Goal: Task Accomplishment & Management: Complete application form

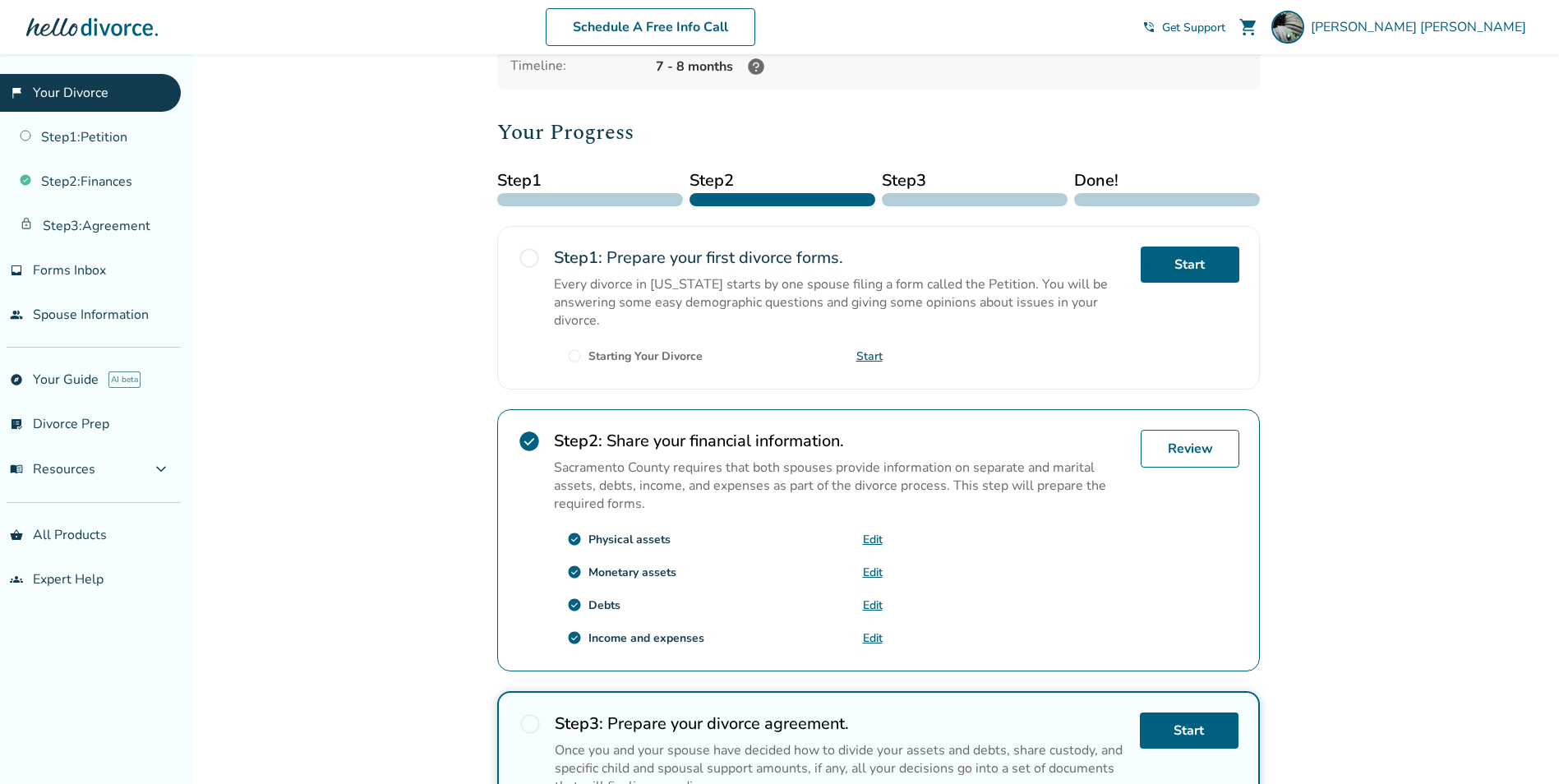
scroll to position [328, 0]
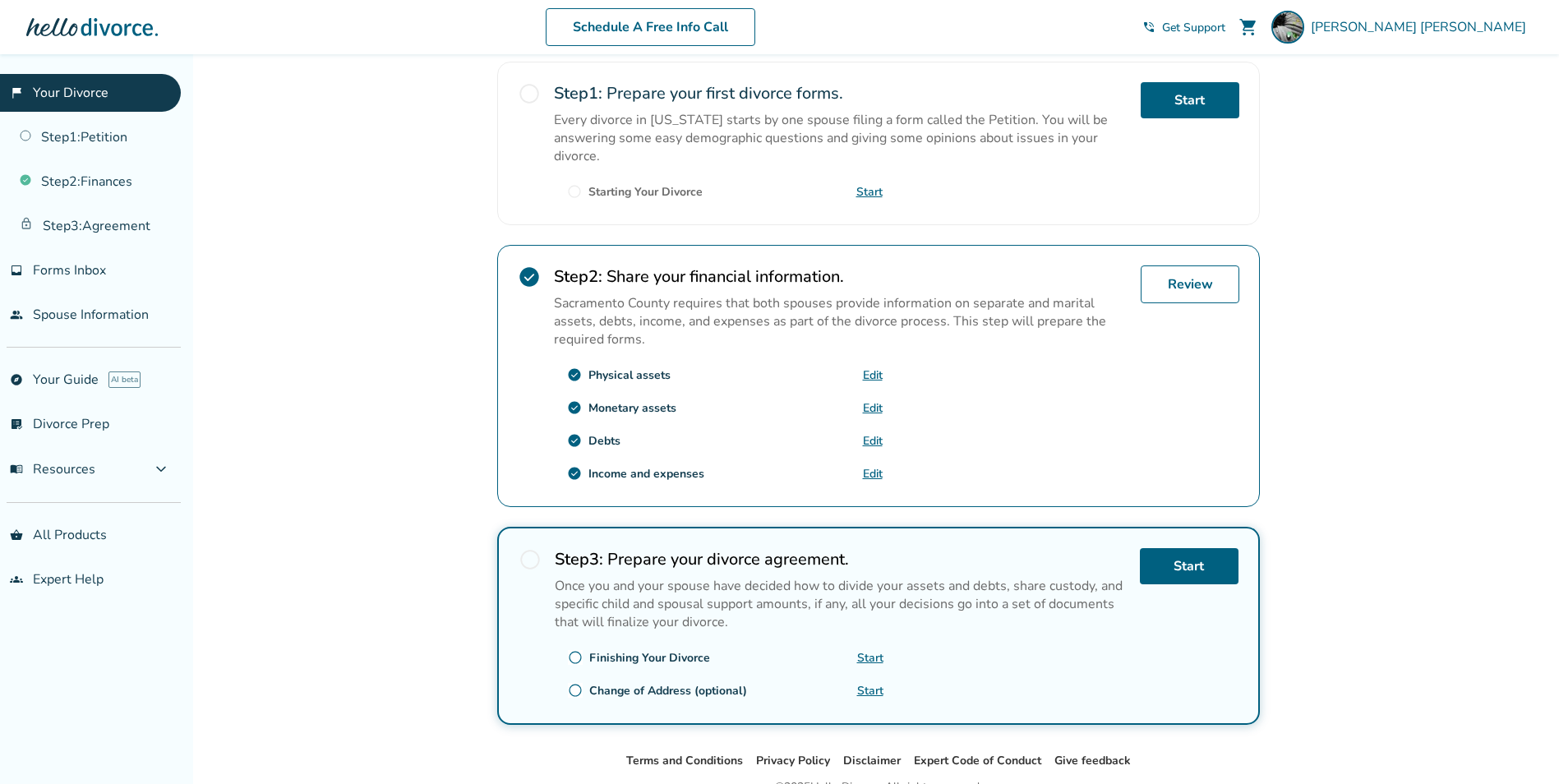
click at [876, 435] on link "Edit" at bounding box center [873, 441] width 19 height 16
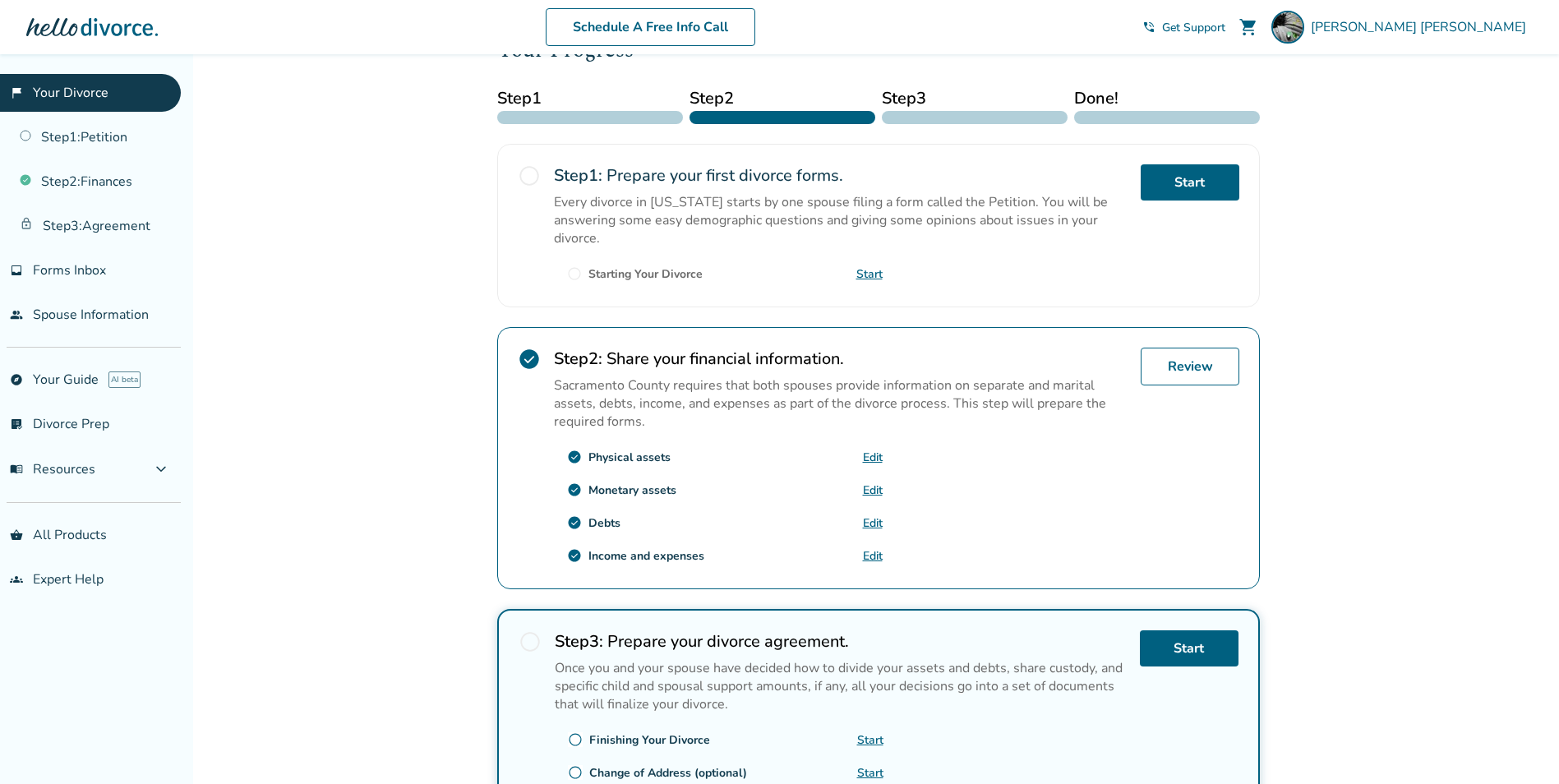
scroll to position [164, 0]
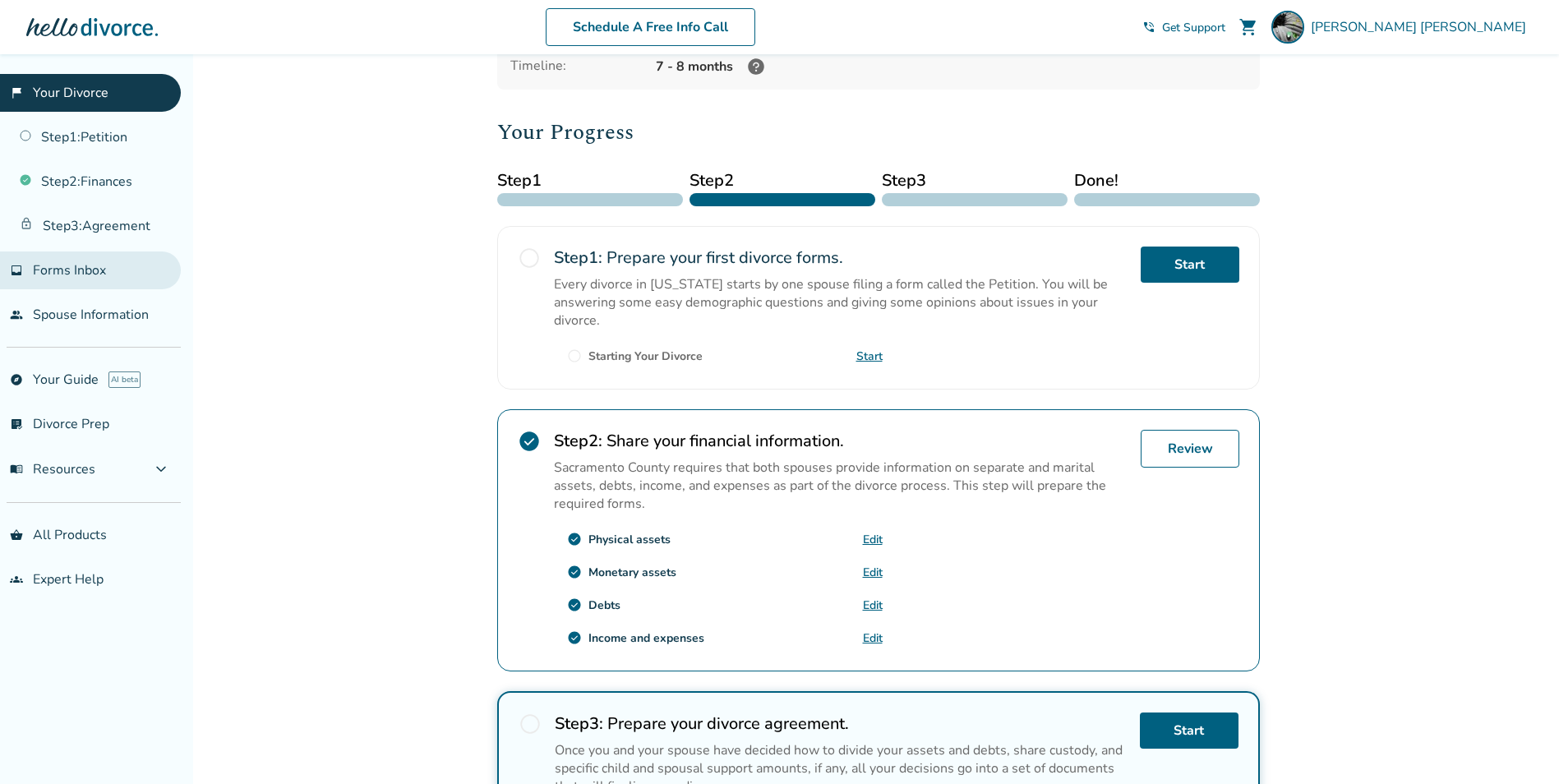
click at [91, 282] on link "inbox Forms Inbox" at bounding box center [90, 270] width 181 height 38
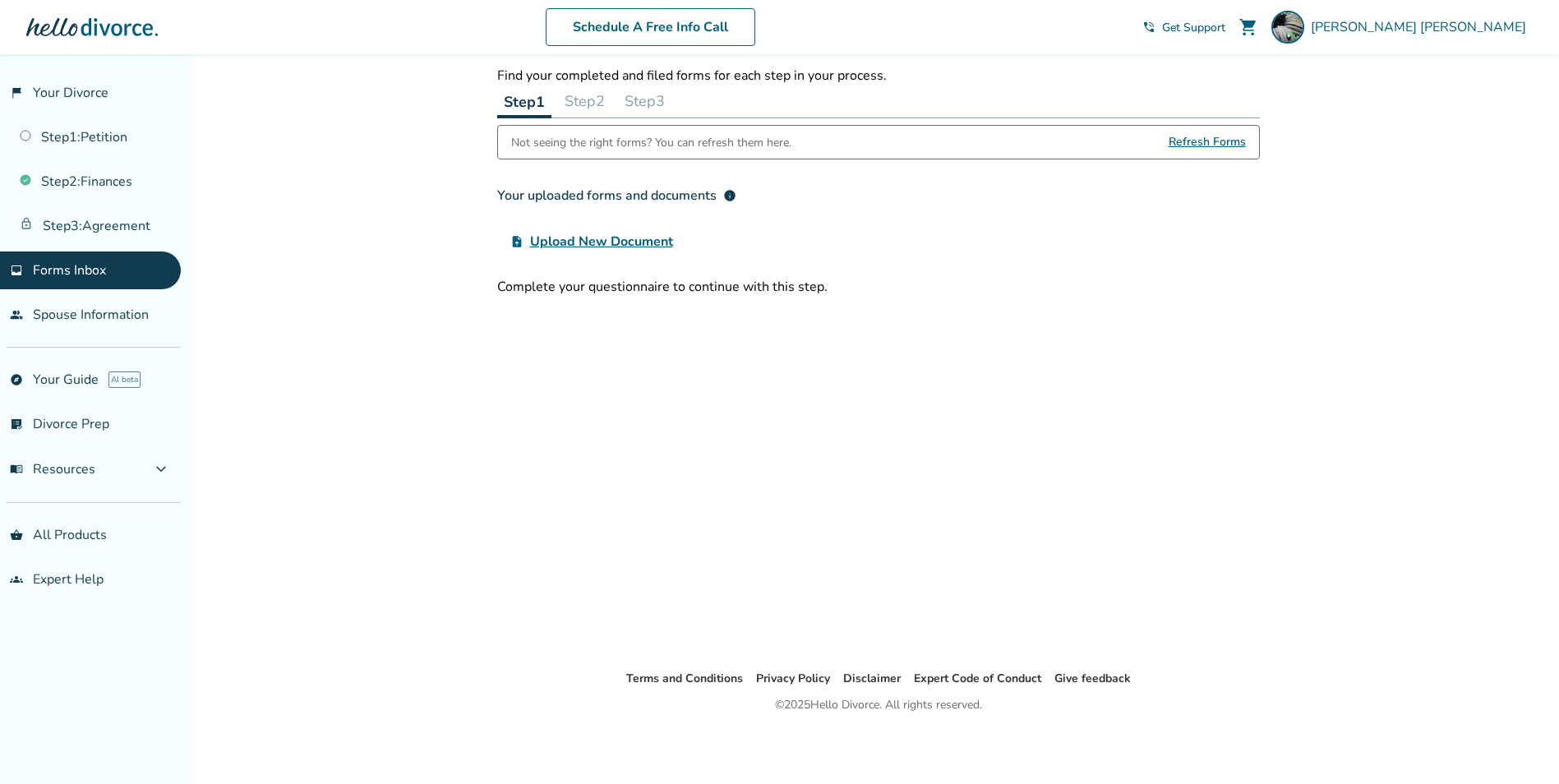
scroll to position [54, 0]
click at [606, 243] on span "Upload New Document" at bounding box center [601, 241] width 143 height 19
click at [0, 0] on input "upload_file Upload New Document" at bounding box center [0, 0] width 0 height 0
click at [74, 149] on link "Step 1 : Petition" at bounding box center [90, 137] width 181 height 38
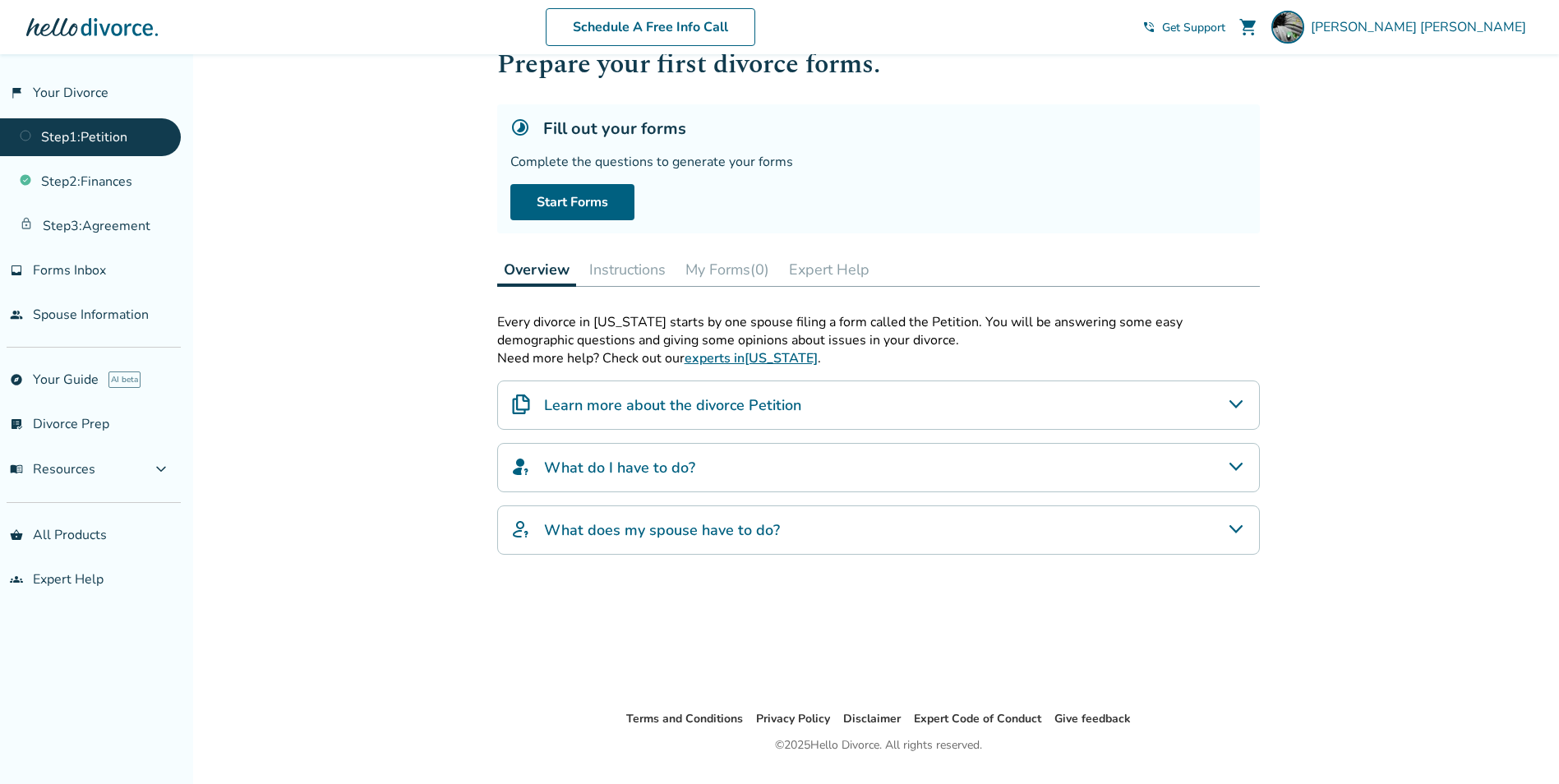
click at [721, 275] on button "My Forms (0)" at bounding box center [727, 269] width 97 height 33
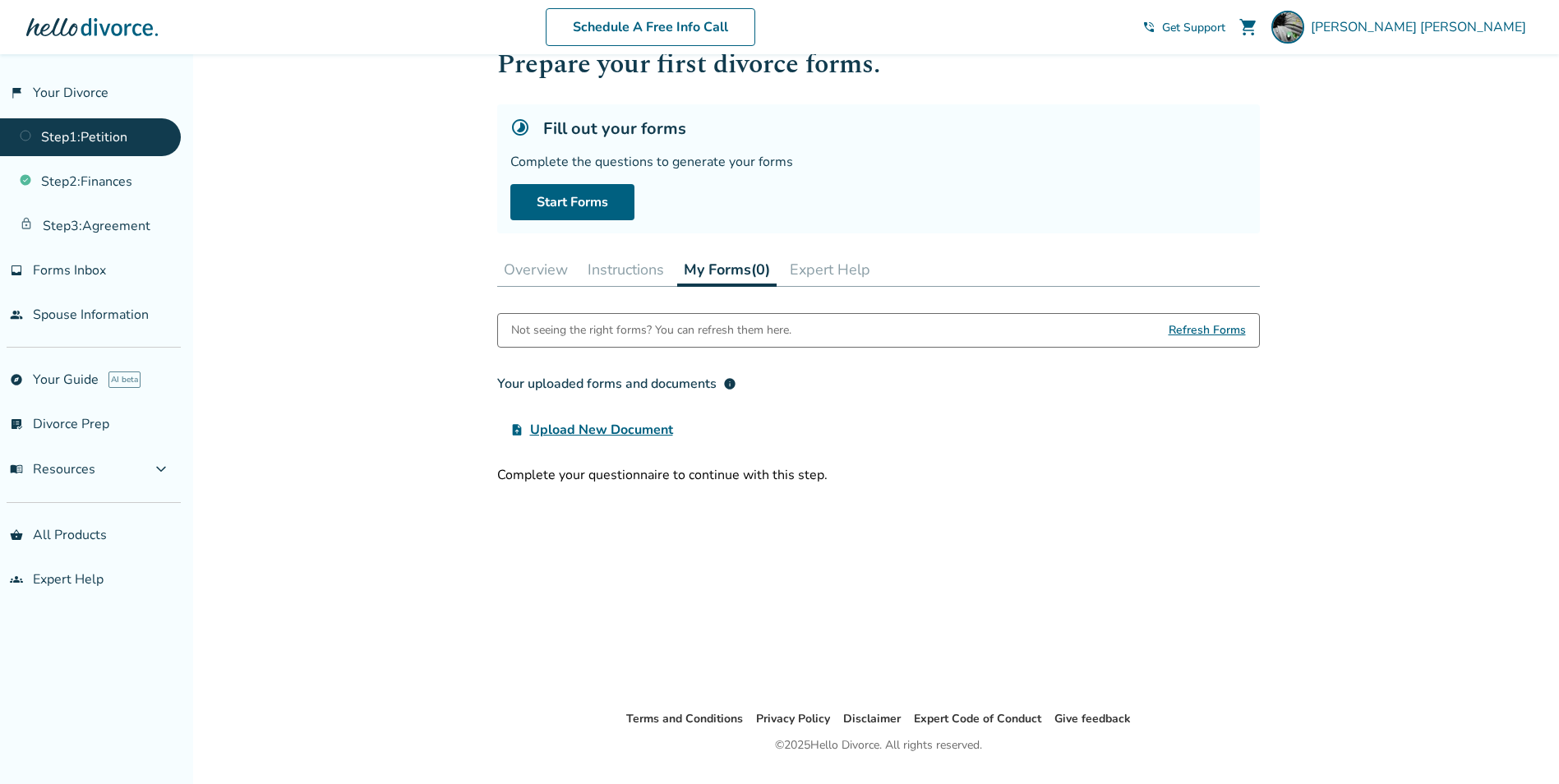
click at [636, 266] on button "Instructions" at bounding box center [626, 269] width 89 height 33
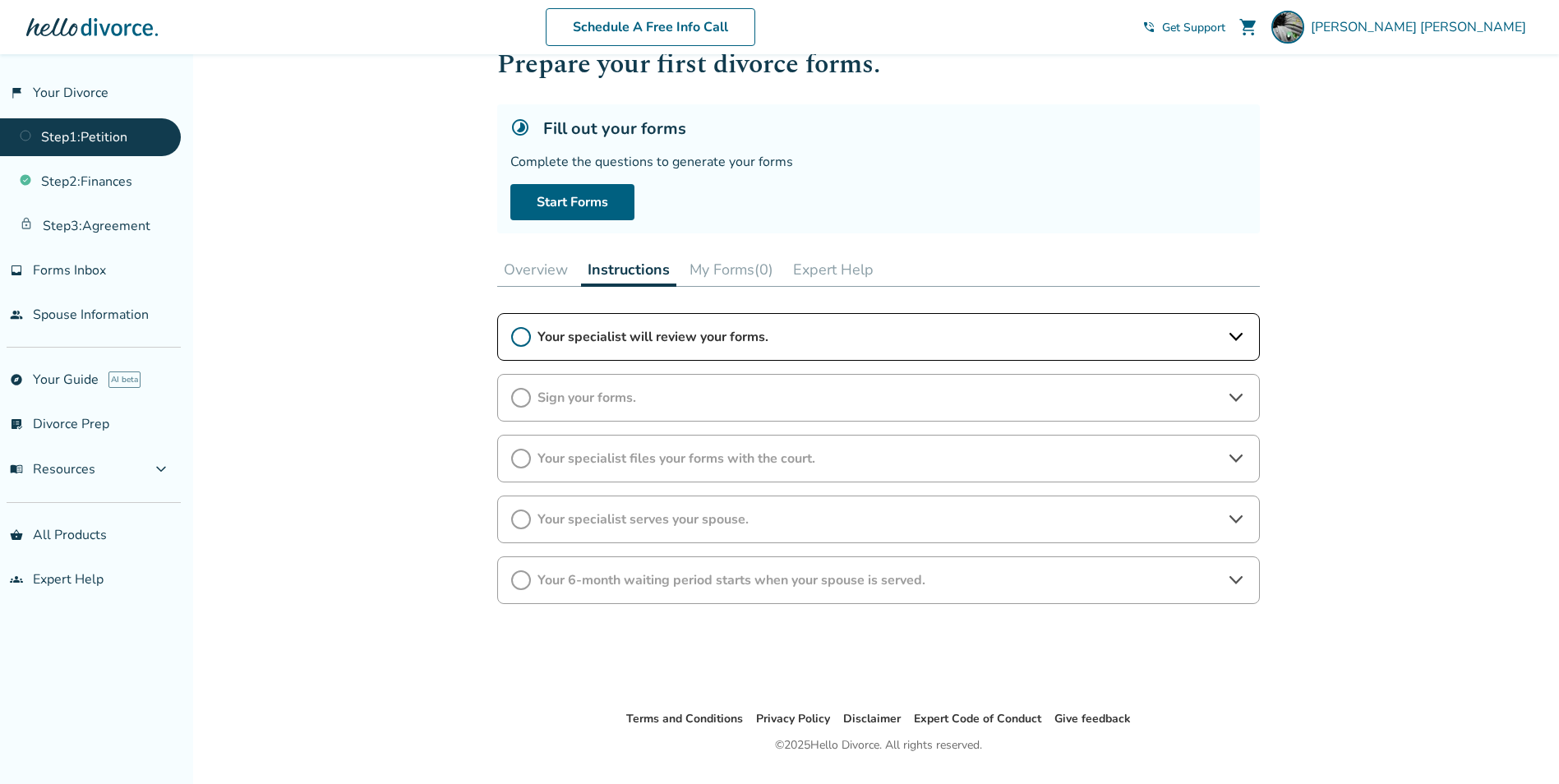
click at [534, 270] on button "Overview" at bounding box center [536, 269] width 77 height 33
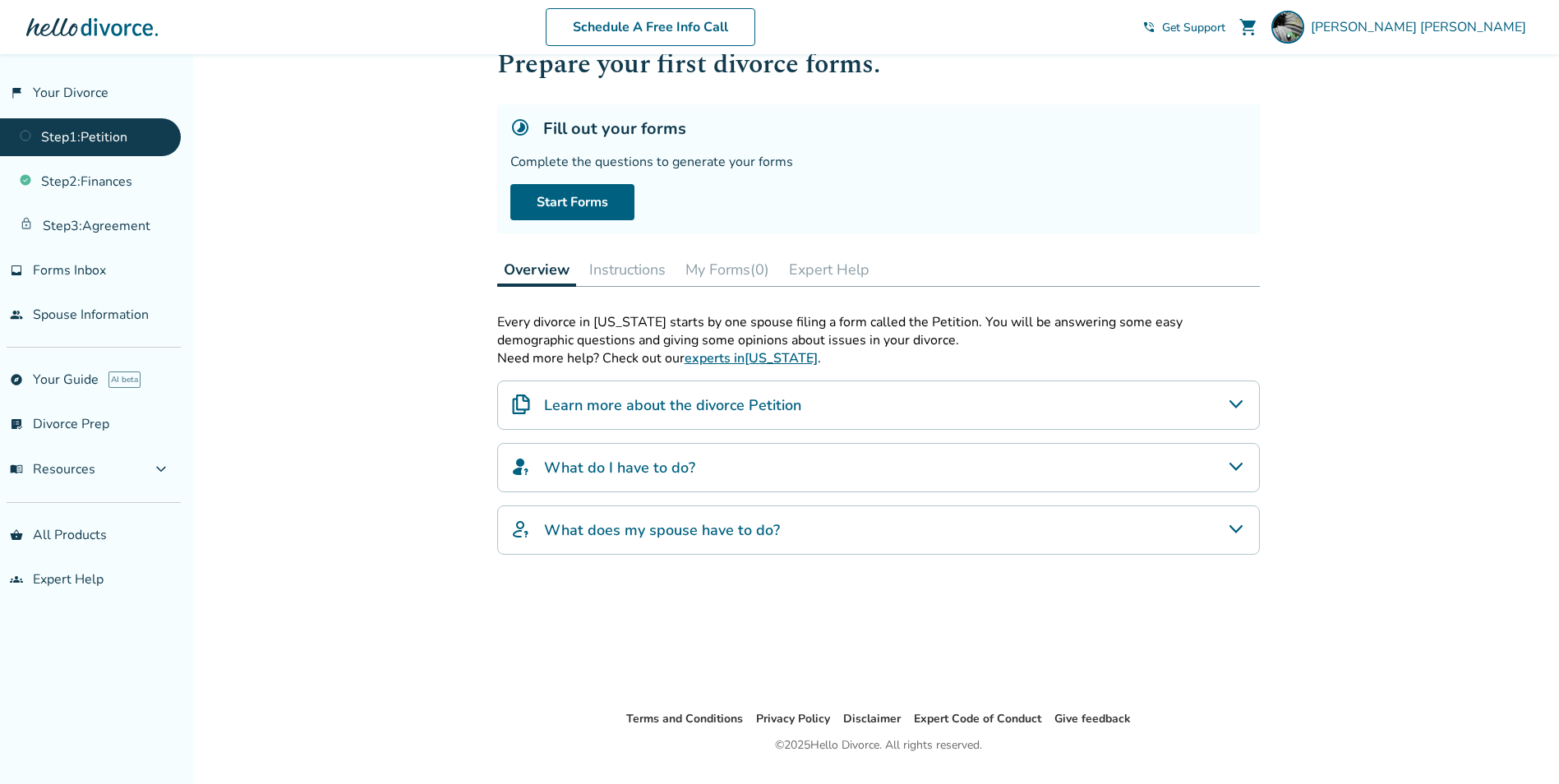
click at [604, 272] on button "Instructions" at bounding box center [628, 269] width 89 height 33
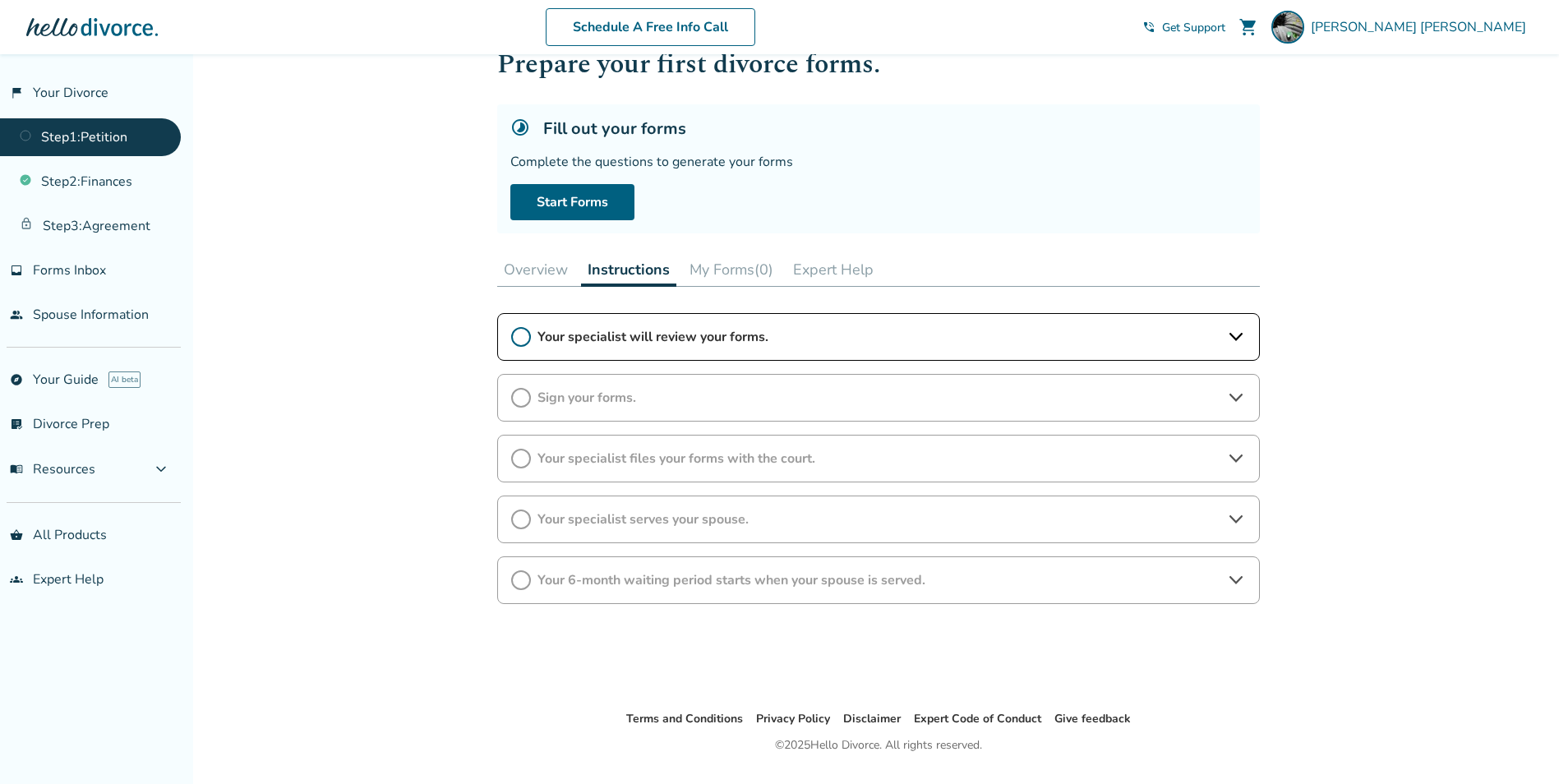
click at [533, 274] on button "Overview" at bounding box center [536, 269] width 77 height 33
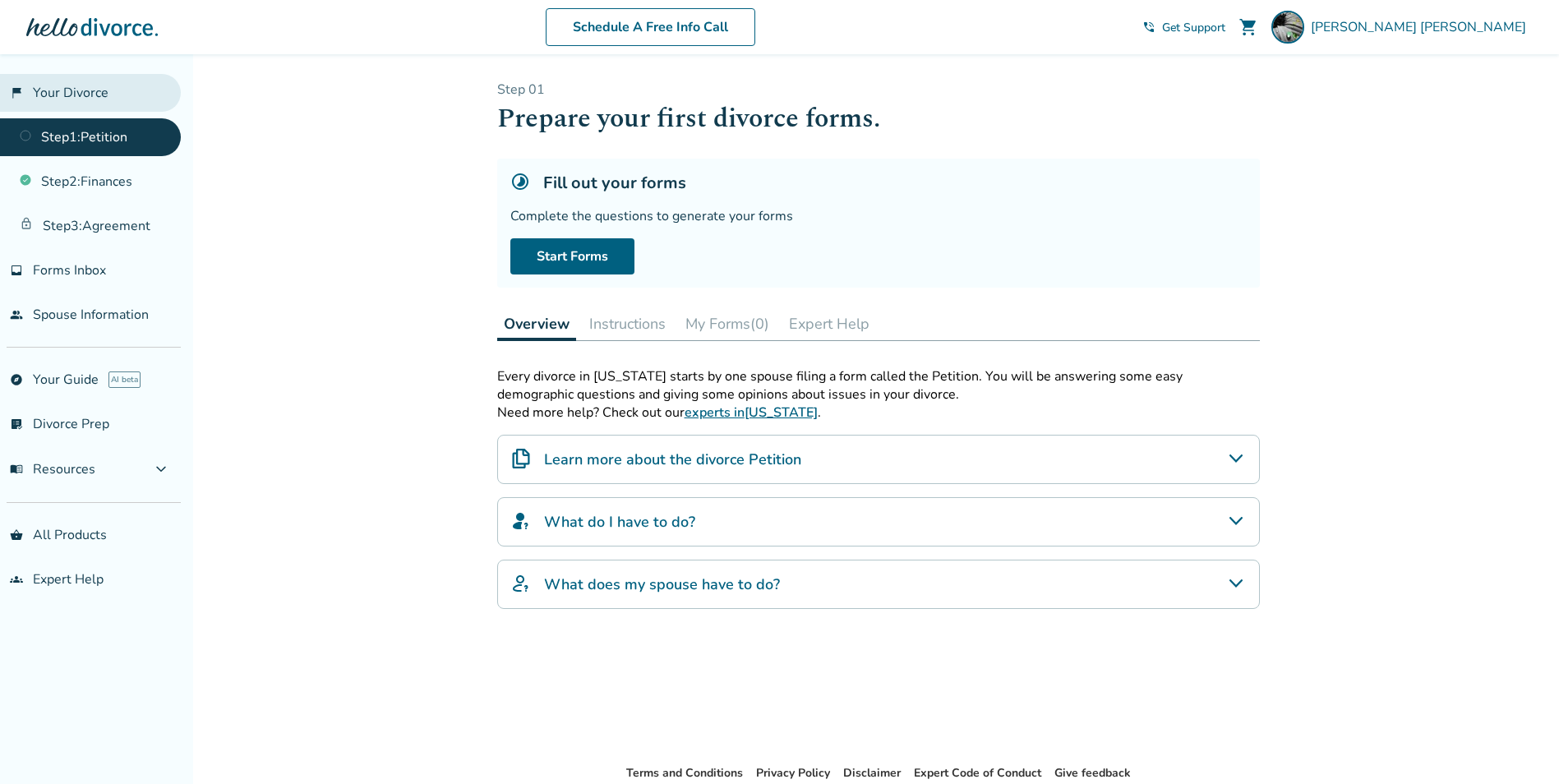
click at [103, 89] on link "flag_2 Your Divorce" at bounding box center [90, 92] width 181 height 38
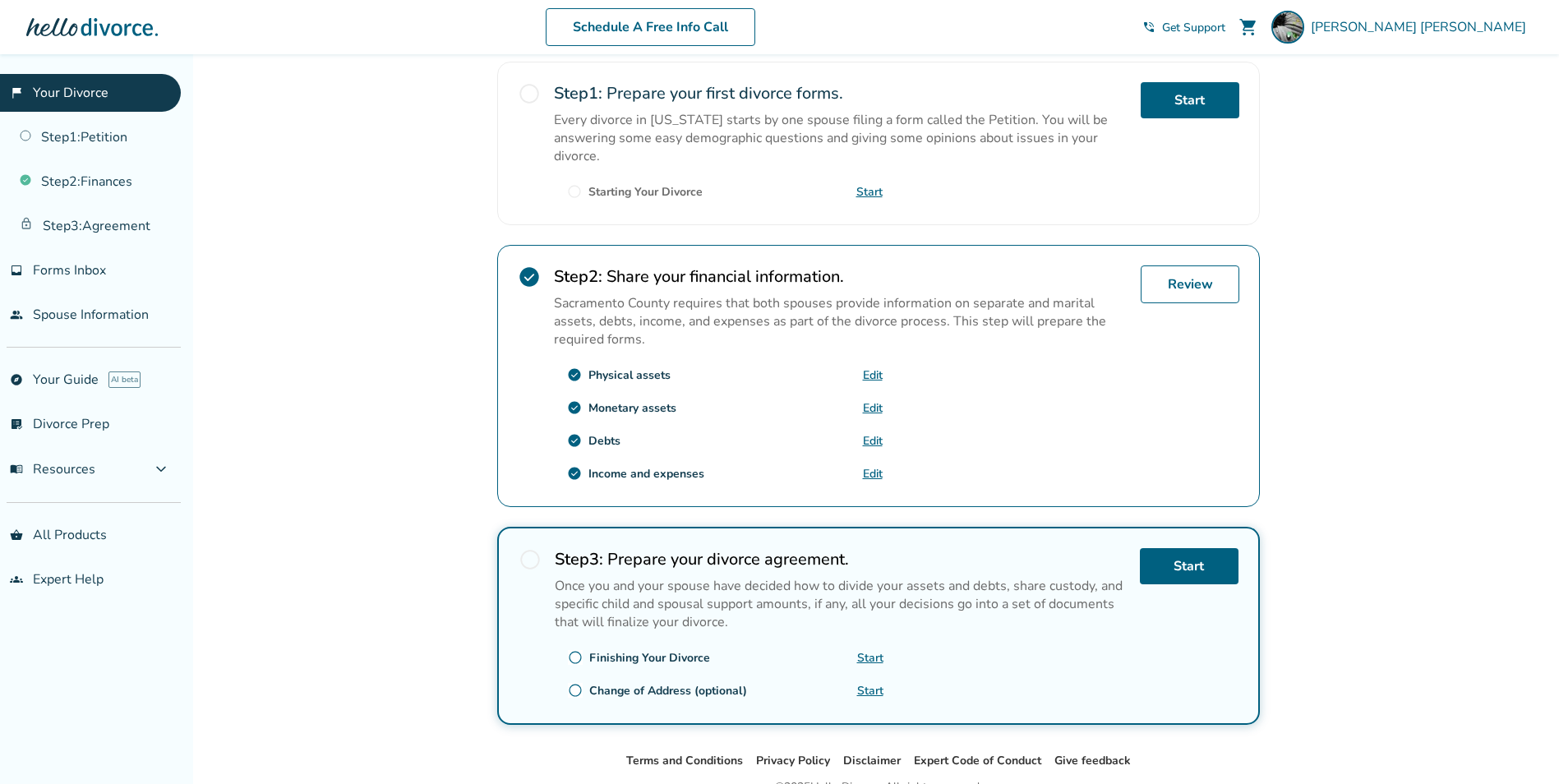
scroll to position [247, 0]
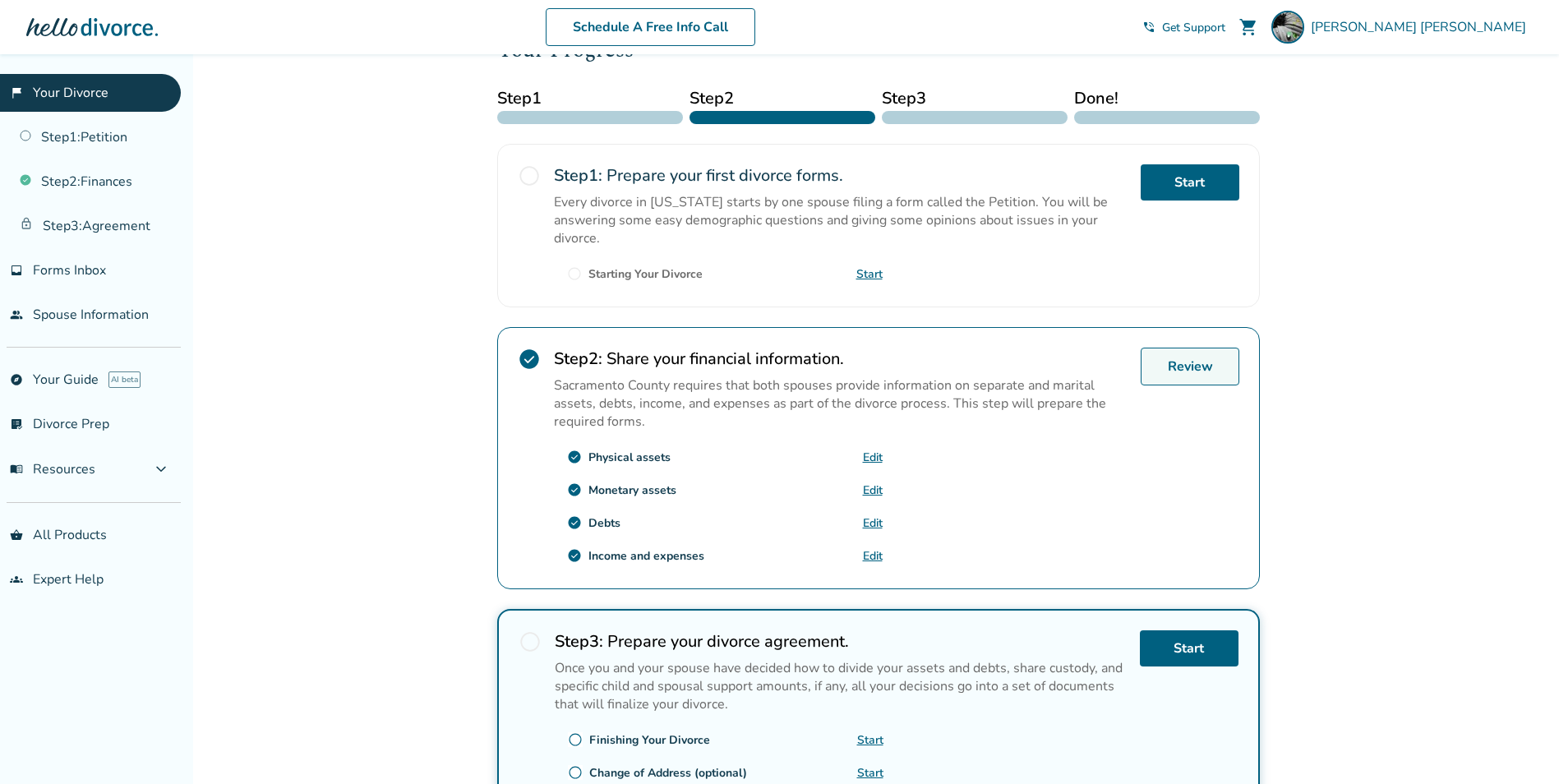
click at [1172, 375] on link "Review" at bounding box center [1190, 366] width 98 height 38
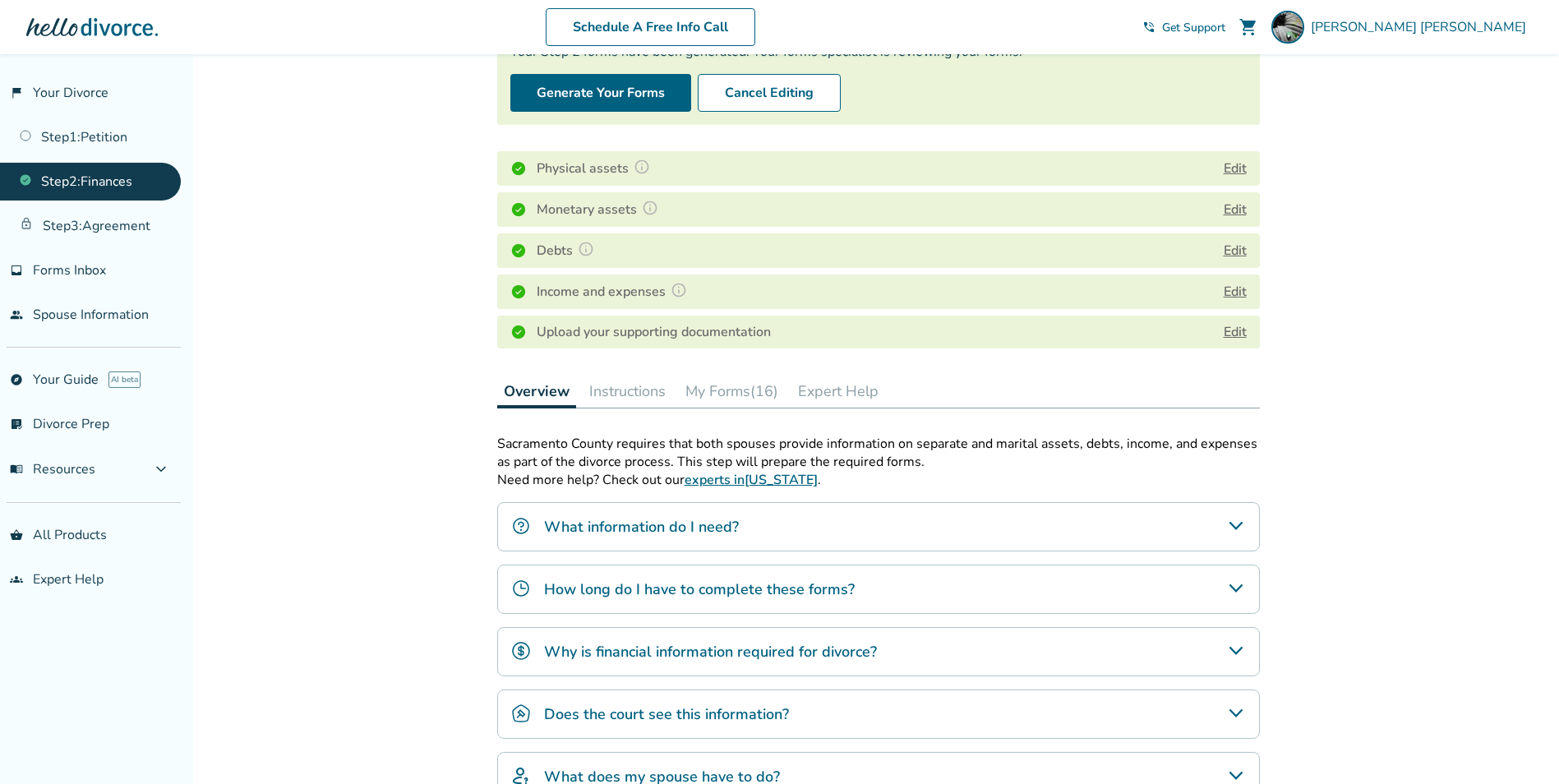
scroll to position [328, 0]
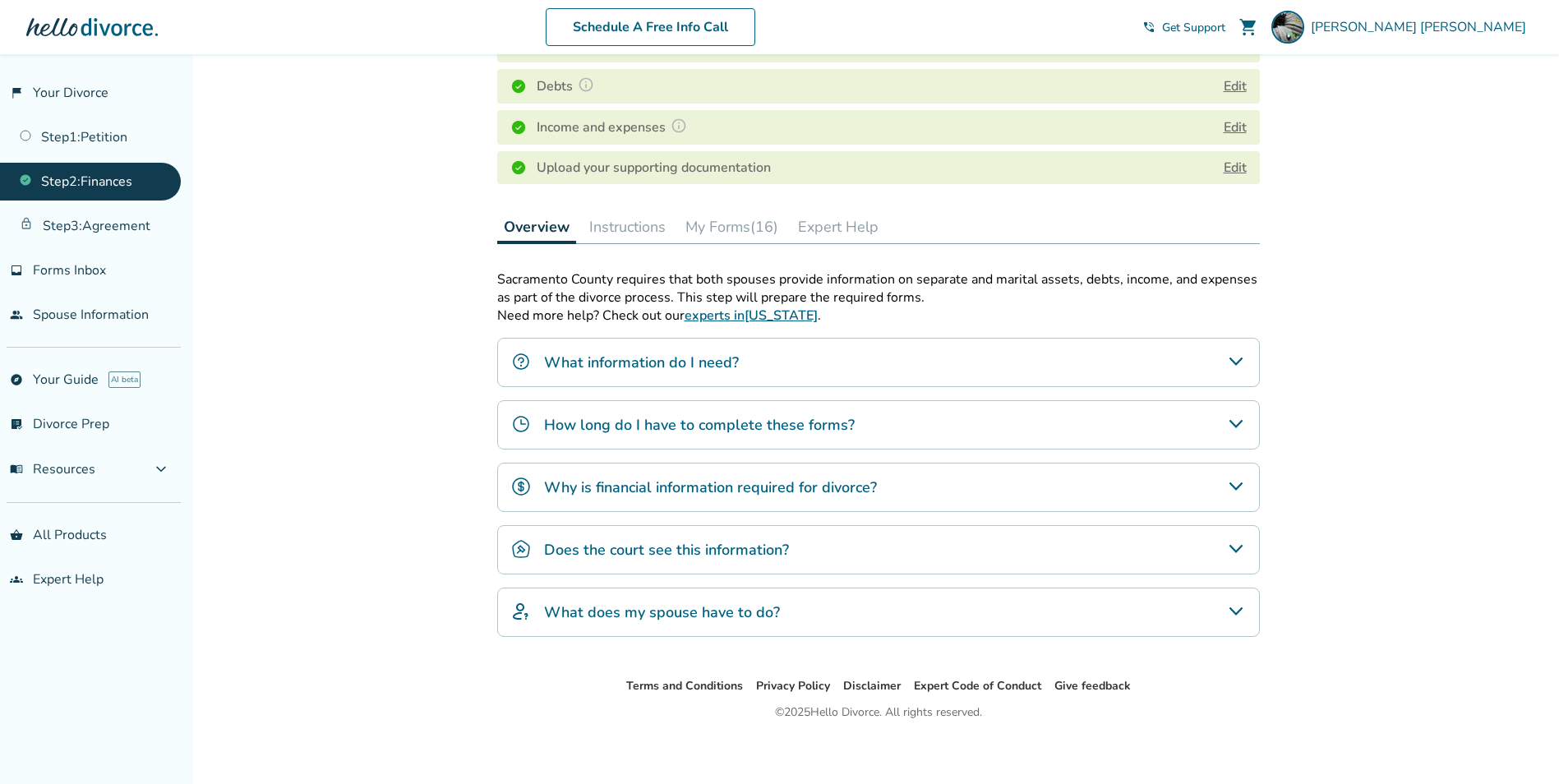
click at [726, 233] on button "My Forms (16)" at bounding box center [731, 226] width 106 height 33
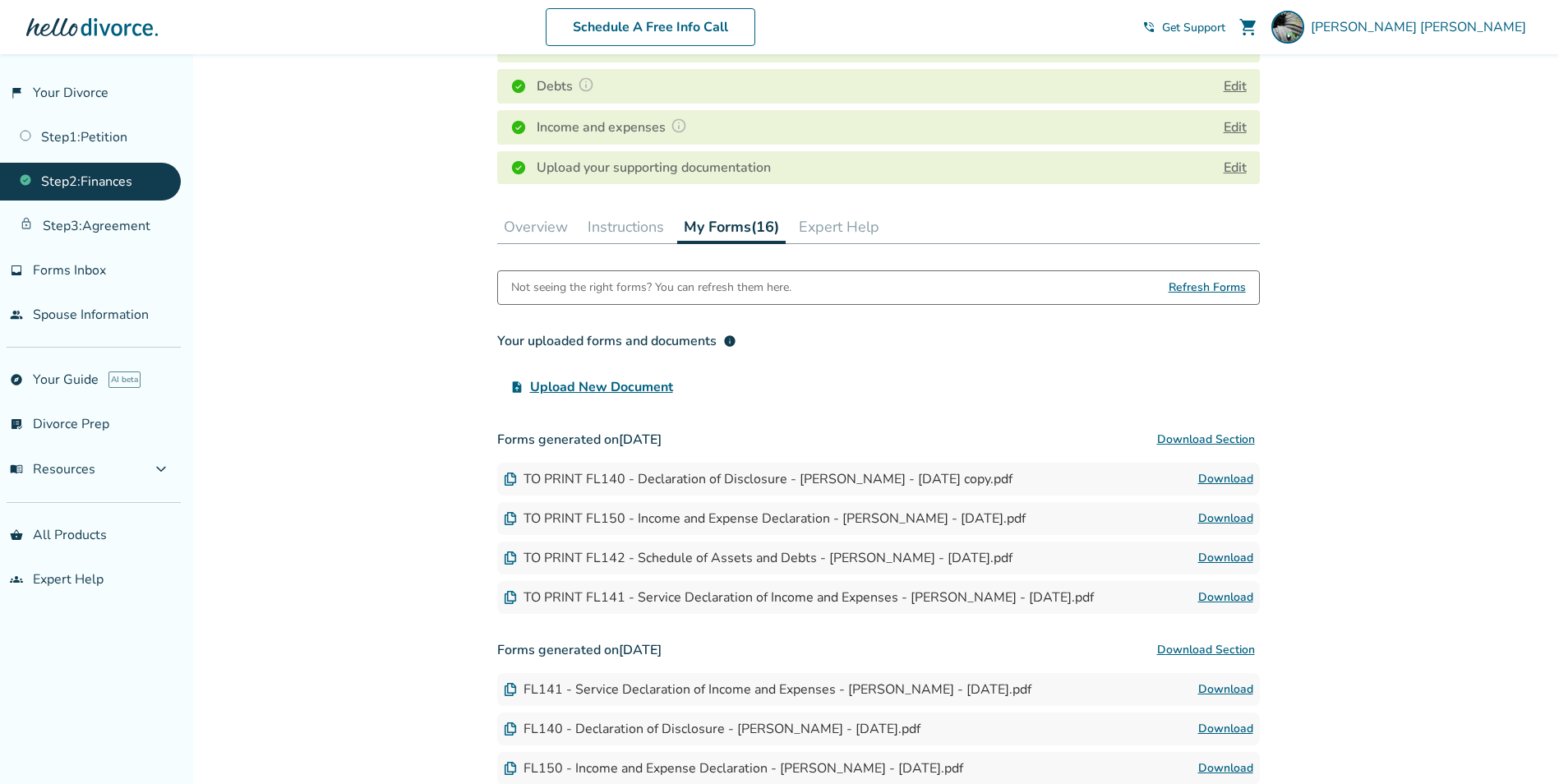
scroll to position [493, 0]
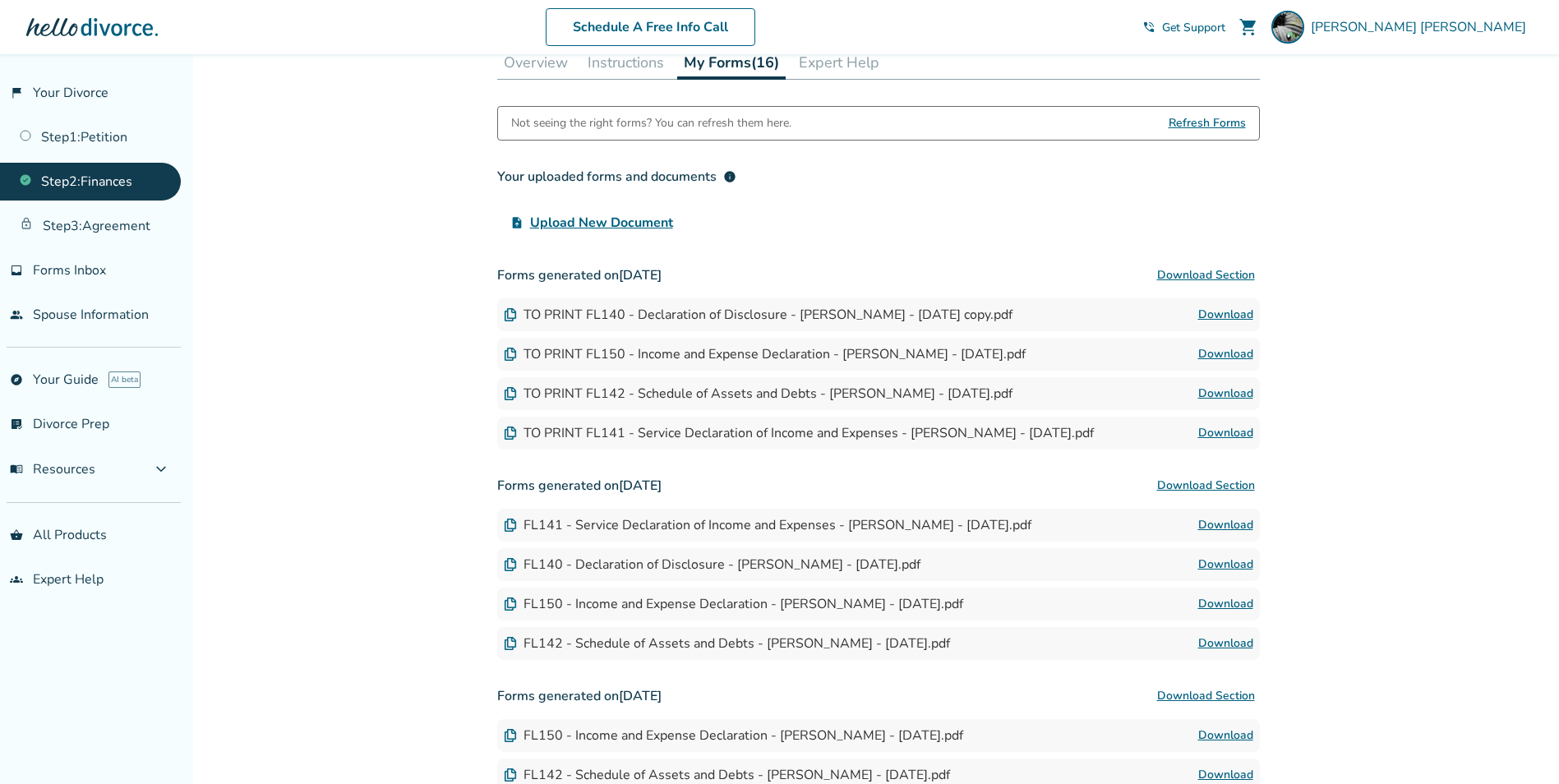
click at [1235, 310] on link "Download" at bounding box center [1226, 315] width 55 height 19
